Goal: Information Seeking & Learning: Learn about a topic

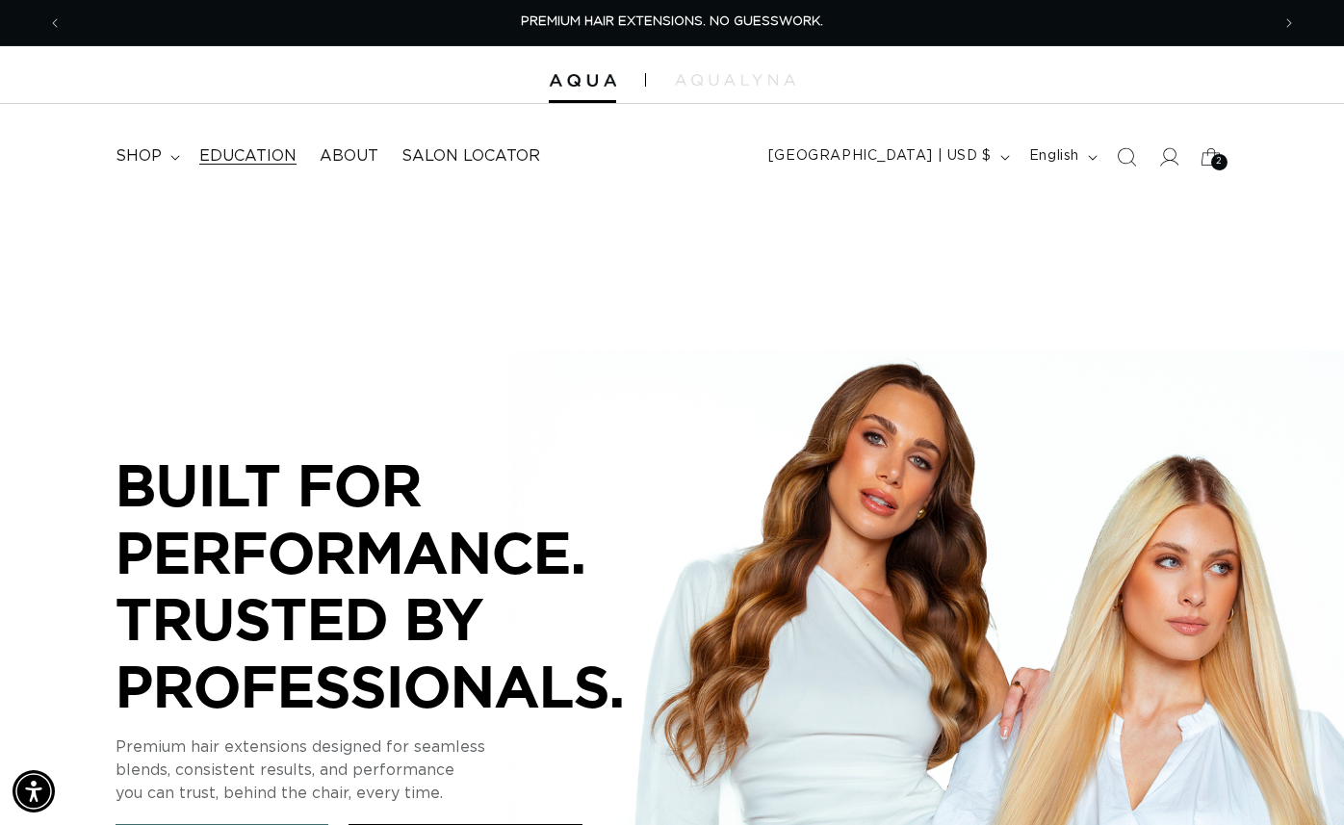
click at [231, 158] on span "Education" at bounding box center [247, 156] width 97 height 20
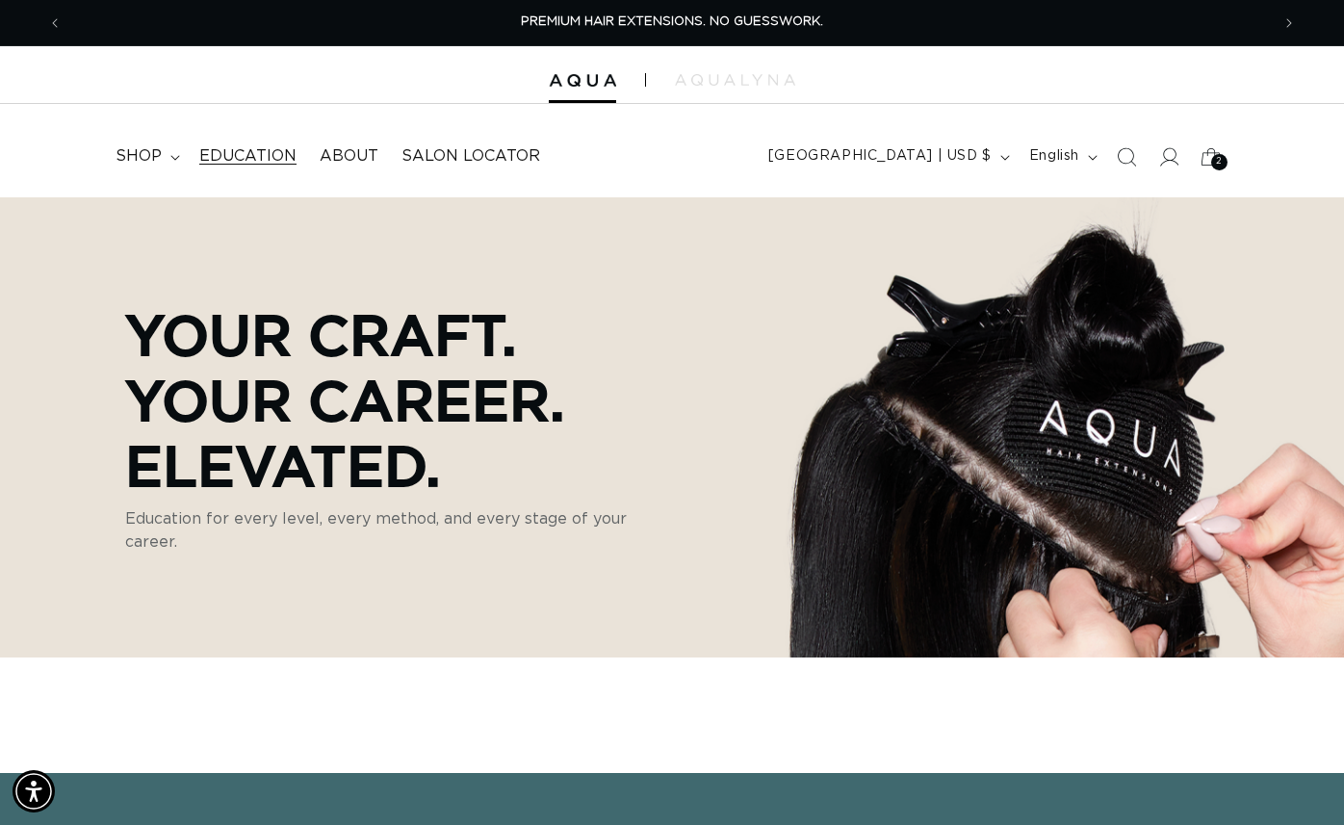
click at [211, 160] on span "Education" at bounding box center [247, 156] width 97 height 20
